Goal: Task Accomplishment & Management: Manage account settings

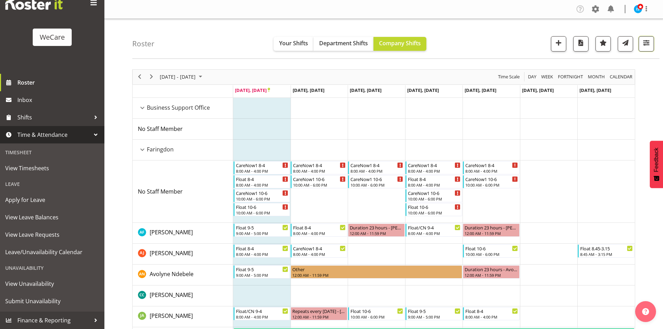
click at [646, 43] on span "button" at bounding box center [646, 42] width 9 height 9
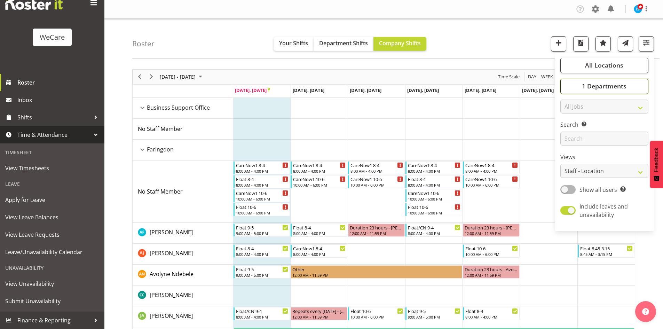
click at [614, 85] on span "1 Departments" at bounding box center [604, 86] width 45 height 8
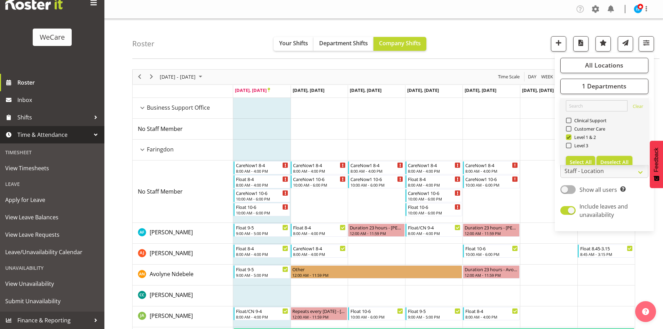
click at [625, 160] on span "Deselect All" at bounding box center [614, 162] width 28 height 7
checkbox input "false"
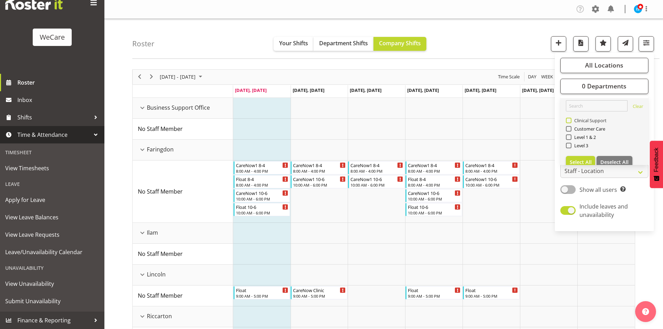
click at [582, 122] on span "Clinical Support" at bounding box center [588, 121] width 35 height 6
click at [570, 122] on input "Clinical Support" at bounding box center [568, 120] width 5 height 5
checkbox input "true"
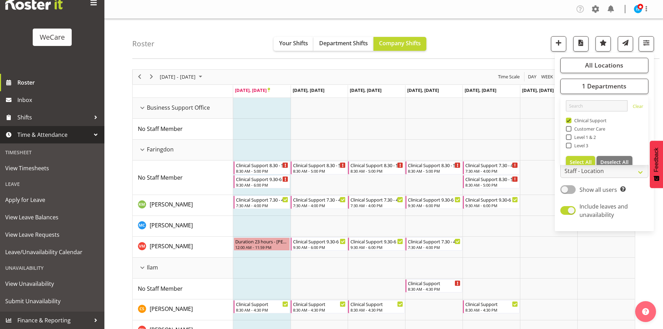
click at [188, 40] on div "Roster Your Shifts Department Shifts Company Shifts All Locations Clear Busines…" at bounding box center [395, 39] width 527 height 40
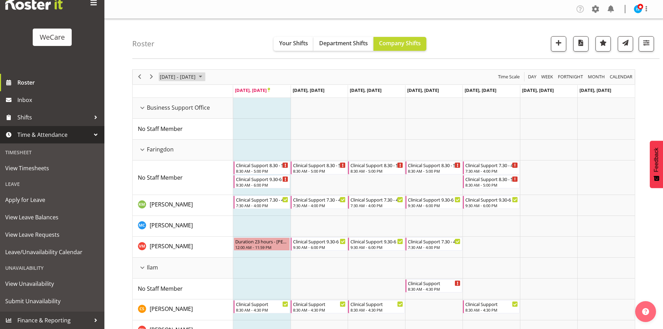
click at [196, 76] on span "[DATE] - [DATE]" at bounding box center [177, 76] width 37 height 9
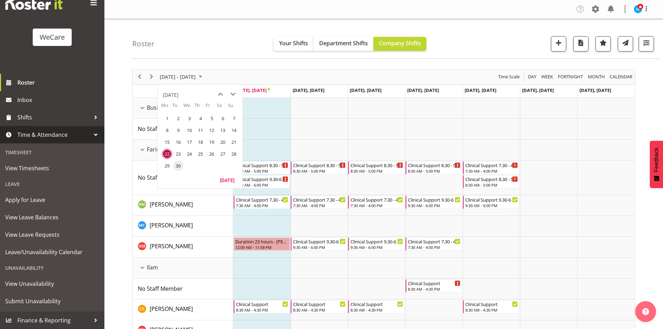
click at [181, 168] on span "30" at bounding box center [178, 165] width 10 height 10
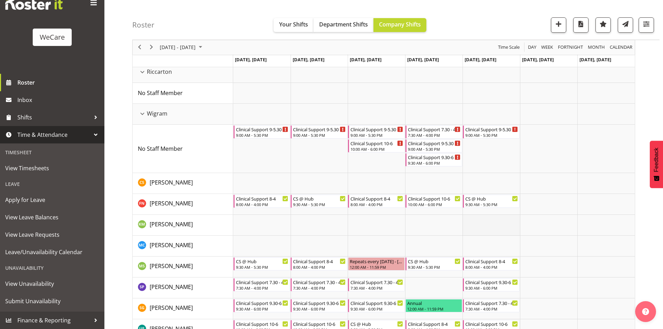
scroll to position [400, 0]
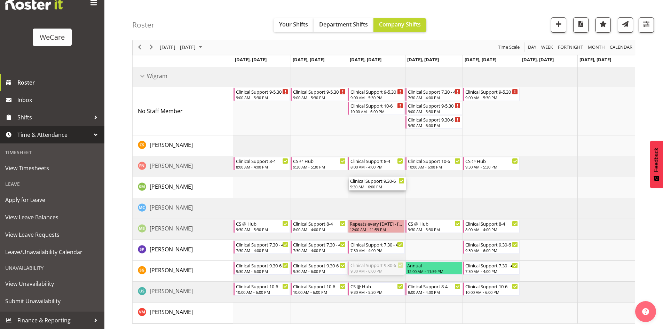
drag, startPoint x: 371, startPoint y: 265, endPoint x: 380, endPoint y: 191, distance: 74.3
click at [380, 191] on div "Clinical Support 8.30 - 5 8:30 AM - 5:00 PM Clinical Support 8.30 - 5 8:30 AM -…" at bounding box center [433, 11] width 401 height 626
drag, startPoint x: 370, startPoint y: 244, endPoint x: 368, endPoint y: 269, distance: 24.4
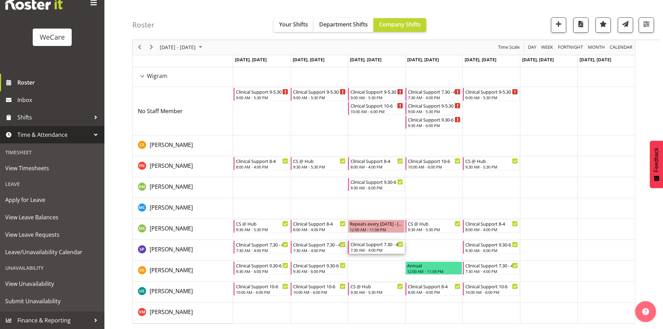
click at [370, 251] on div "7:30 AM - 4:00 PM" at bounding box center [376, 250] width 53 height 6
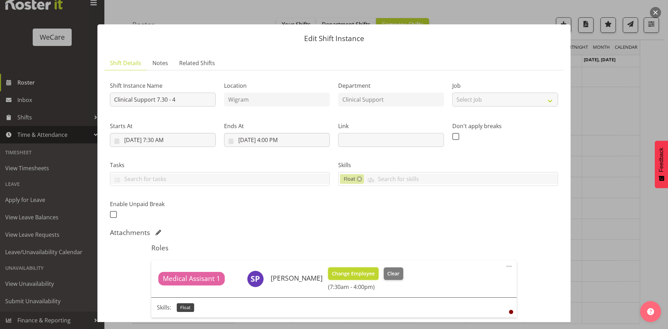
click at [356, 275] on span "Change Employee" at bounding box center [353, 274] width 43 height 8
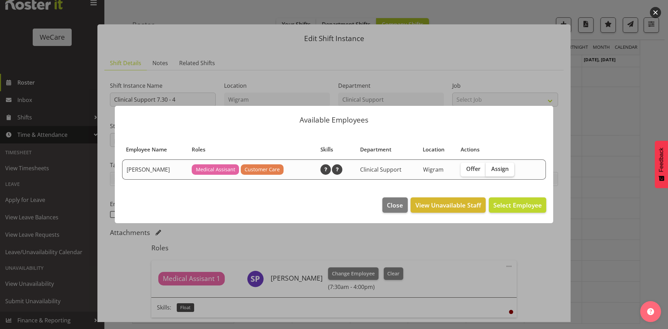
click at [513, 164] on label "Assign" at bounding box center [500, 169] width 29 height 14
click at [490, 167] on input "Assign" at bounding box center [488, 169] width 5 height 5
checkbox input "true"
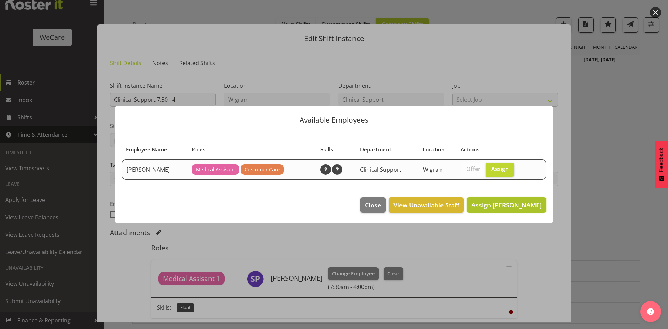
click at [519, 211] on button "Assign [PERSON_NAME]" at bounding box center [506, 204] width 79 height 15
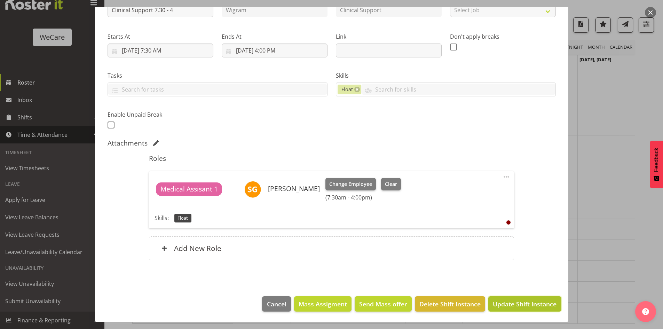
click at [520, 302] on span "Update Shift Instance" at bounding box center [525, 303] width 64 height 9
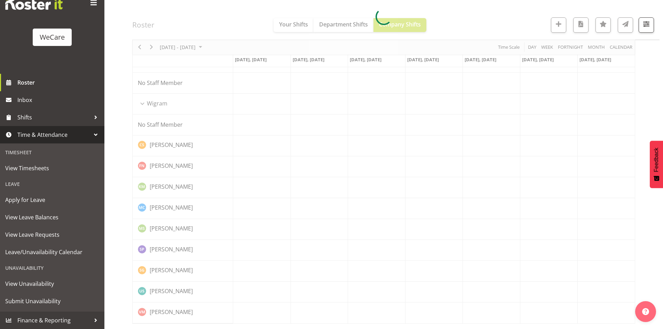
scroll to position [373, 0]
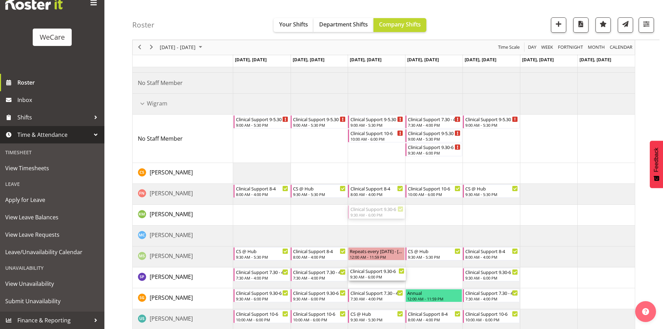
drag, startPoint x: 379, startPoint y: 207, endPoint x: 381, endPoint y: 276, distance: 69.3
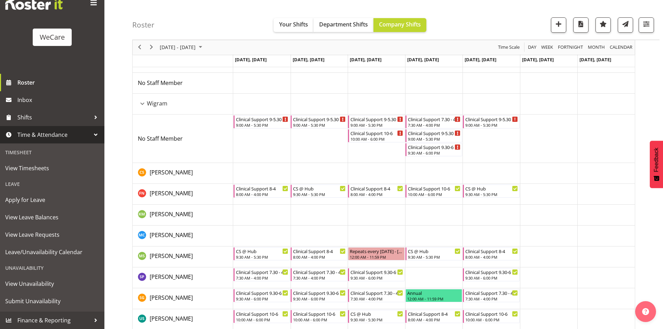
scroll to position [400, 0]
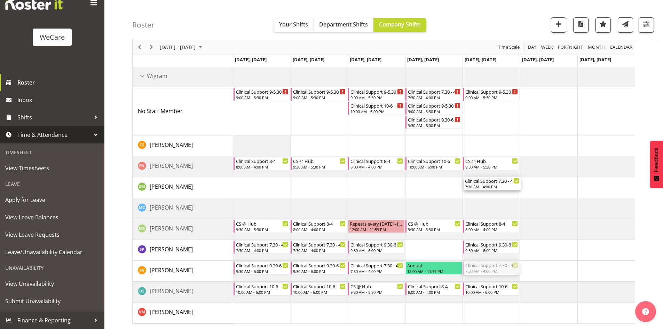
drag, startPoint x: 504, startPoint y: 265, endPoint x: 498, endPoint y: 187, distance: 78.5
drag, startPoint x: 499, startPoint y: 250, endPoint x: 502, endPoint y: 269, distance: 19.8
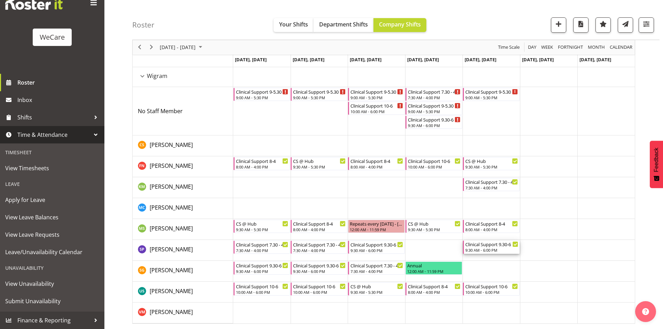
click at [499, 246] on div "Clinical Support 9.30-6" at bounding box center [491, 243] width 53 height 7
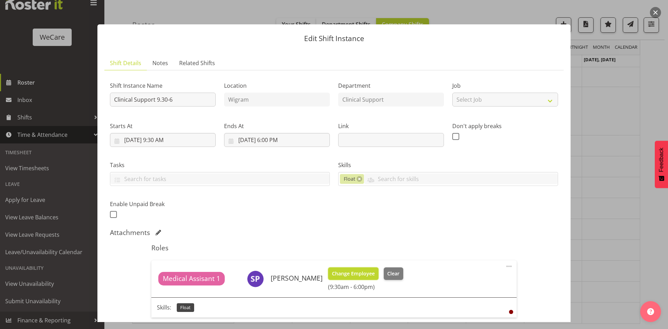
click at [352, 279] on button "Change Employee" at bounding box center [353, 273] width 50 height 13
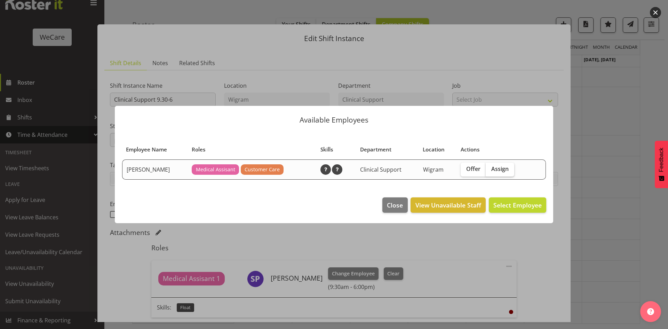
click at [496, 166] on span "Assign" at bounding box center [499, 168] width 17 height 7
click at [490, 167] on input "Assign" at bounding box center [488, 169] width 5 height 5
checkbox input "true"
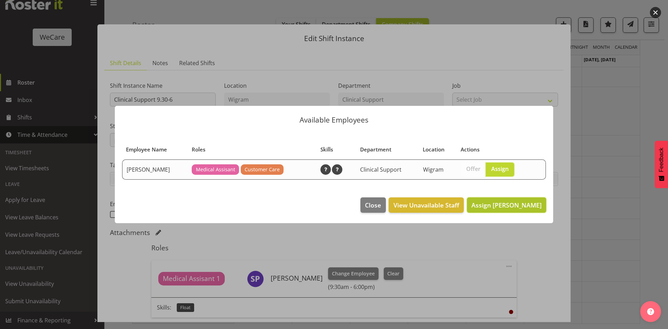
click at [493, 206] on span "Assign [PERSON_NAME]" at bounding box center [506, 205] width 70 height 8
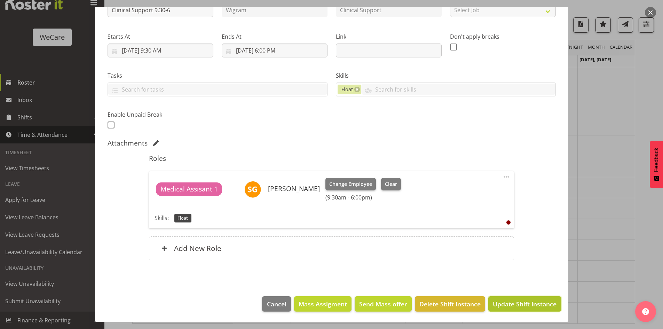
click at [507, 308] on span "Update Shift Instance" at bounding box center [525, 303] width 64 height 9
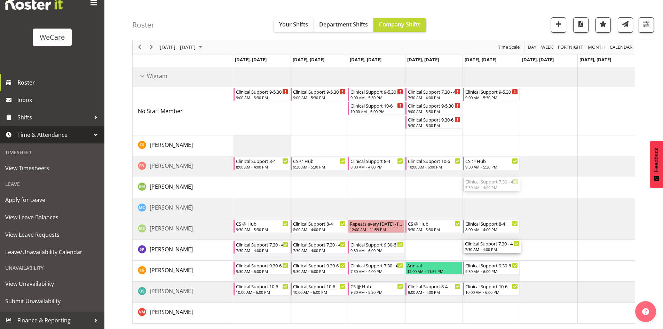
drag, startPoint x: 503, startPoint y: 182, endPoint x: 511, endPoint y: 247, distance: 65.5
